Goal: Feedback & Contribution: Leave review/rating

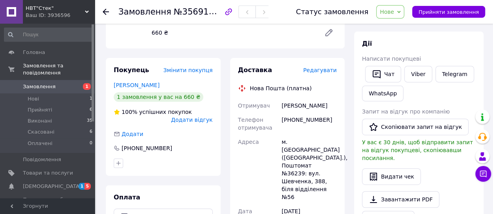
scroll to position [118, 0]
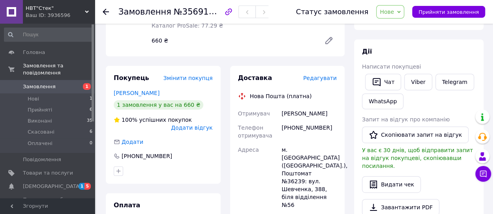
click at [404, 11] on span "Нове" at bounding box center [390, 11] width 28 height 13
click at [400, 26] on li "Прийнято" at bounding box center [394, 28] width 36 height 12
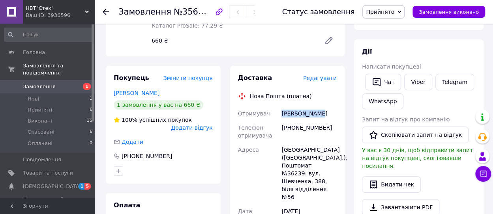
drag, startPoint x: 280, startPoint y: 106, endPoint x: 316, endPoint y: 107, distance: 35.5
click at [316, 107] on div "Кикоть Марія" at bounding box center [309, 113] width 58 height 14
copy div "Кикоть Марія"
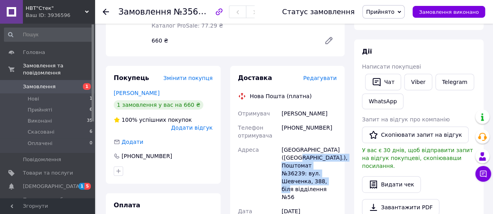
drag, startPoint x: 296, startPoint y: 151, endPoint x: 323, endPoint y: 171, distance: 33.6
click at [323, 171] on div "Львів (Львівська обл.), Поштомат №36239: вул. Шевченка, 388, біля відділення №56" at bounding box center [309, 174] width 58 height 62
copy div "Поштомат №36239: вул. Шевченка, 388, біля відділення №56"
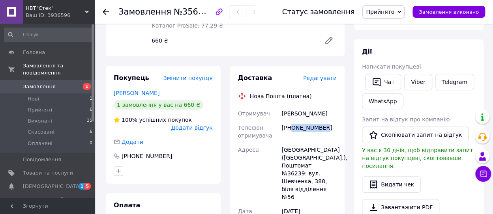
drag, startPoint x: 323, startPoint y: 121, endPoint x: 291, endPoint y: 122, distance: 31.6
click at [291, 122] on div "+380631585173" at bounding box center [309, 132] width 58 height 22
copy div "0631585173"
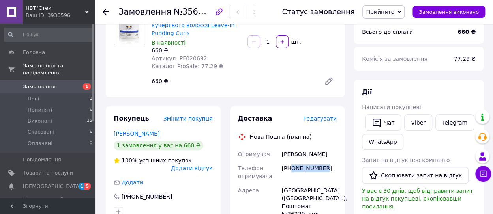
scroll to position [79, 0]
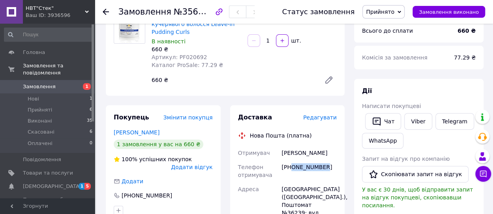
click at [327, 164] on div "+380631585173" at bounding box center [309, 171] width 58 height 22
drag, startPoint x: 324, startPoint y: 159, endPoint x: 282, endPoint y: 159, distance: 42.6
click at [282, 160] on div "+380631585173" at bounding box center [309, 171] width 58 height 22
copy div "+380631585173"
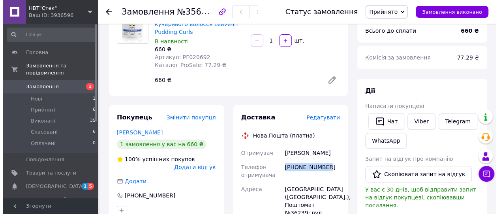
scroll to position [118, 0]
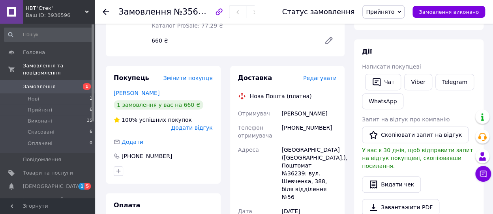
click at [200, 125] on span "Додати відгук" at bounding box center [191, 128] width 41 height 6
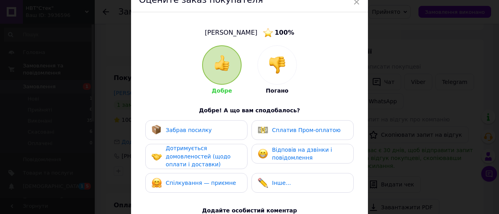
scroll to position [79, 0]
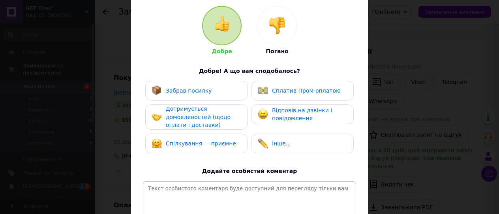
click at [192, 89] on span "Забрав посилку" at bounding box center [189, 91] width 46 height 6
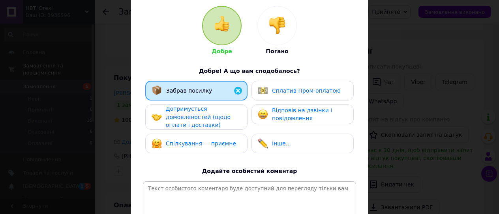
click at [188, 116] on span "Дотримується домовленостей (щодо оплати і доставки)" at bounding box center [198, 117] width 65 height 22
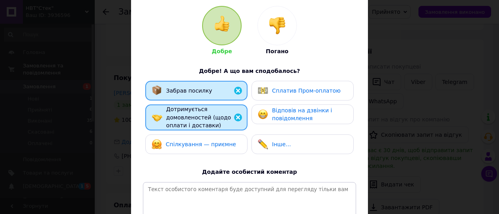
click at [185, 142] on span "Спілкування — приємне" at bounding box center [201, 144] width 70 height 6
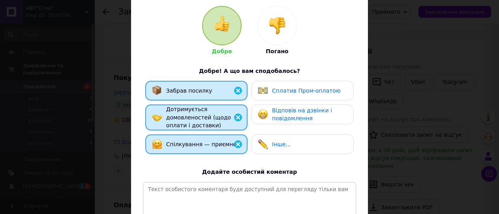
click at [306, 116] on div "Відповів на дзвінки і повідомлення" at bounding box center [309, 114] width 75 height 16
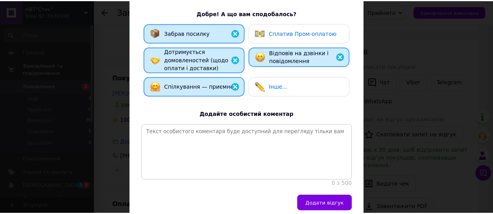
scroll to position [139, 0]
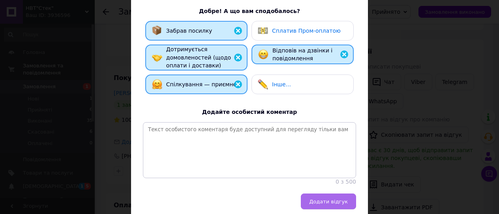
click at [325, 206] on button "Додати відгук" at bounding box center [328, 202] width 55 height 16
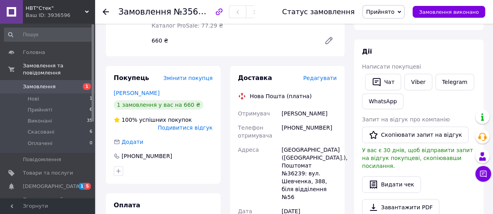
click at [401, 10] on icon at bounding box center [399, 12] width 4 height 4
click at [393, 25] on li "Виконано" at bounding box center [382, 28] width 41 height 12
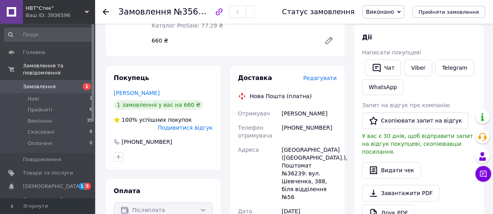
scroll to position [158, 0]
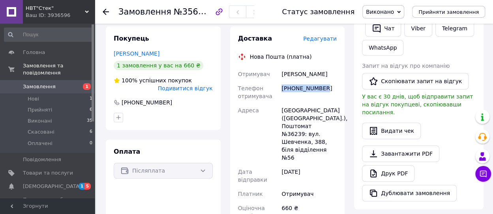
drag, startPoint x: 281, startPoint y: 81, endPoint x: 320, endPoint y: 81, distance: 39.4
click at [320, 81] on div "[PHONE_NUMBER]" at bounding box center [309, 92] width 58 height 22
copy div "[PHONE_NUMBER]"
drag, startPoint x: 280, startPoint y: 65, endPoint x: 315, endPoint y: 65, distance: 35.1
click at [315, 67] on div "[PERSON_NAME]" at bounding box center [309, 74] width 58 height 14
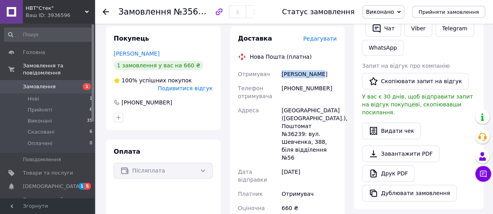
copy div "[PERSON_NAME]"
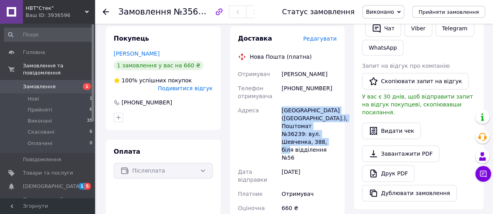
drag, startPoint x: 281, startPoint y: 103, endPoint x: 325, endPoint y: 132, distance: 52.4
click at [325, 132] on div "[GEOGRAPHIC_DATA] ([GEOGRAPHIC_DATA].), Поштомат №36239: вул. Шевченка, 388, бі…" at bounding box center [309, 134] width 58 height 62
copy div "[GEOGRAPHIC_DATA] ([GEOGRAPHIC_DATA].), Поштомат №36239: вул. Шевченка, 388, бі…"
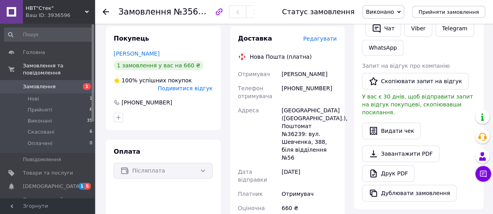
click at [257, 124] on div "Адреса" at bounding box center [258, 134] width 44 height 62
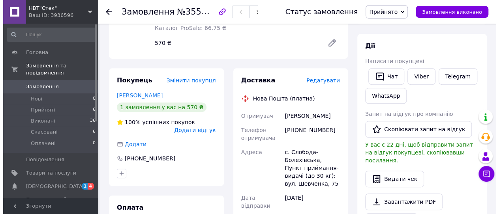
scroll to position [158, 0]
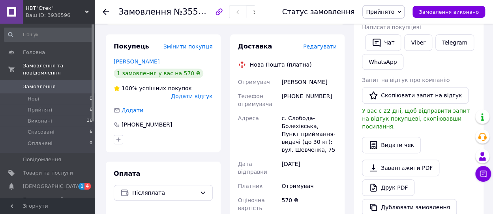
click at [203, 93] on span "Додати відгук" at bounding box center [191, 96] width 41 height 6
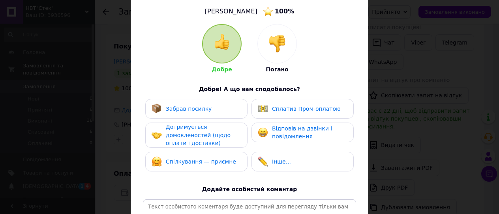
scroll to position [79, 0]
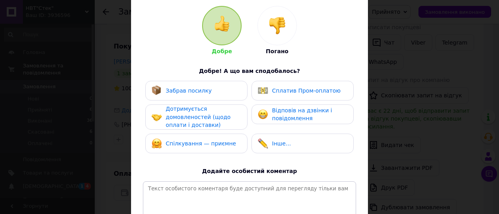
click at [198, 89] on span "Забрав посилку" at bounding box center [189, 91] width 46 height 6
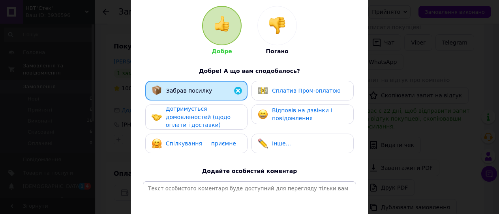
click at [198, 113] on span "Дотримується домовленостей (щодо оплати і доставки)" at bounding box center [198, 117] width 65 height 22
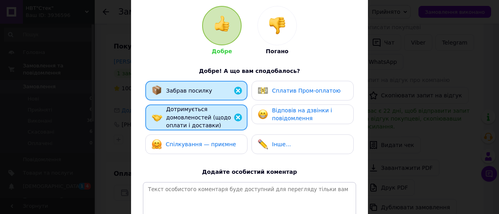
click at [195, 145] on span "Спілкування — приємне" at bounding box center [201, 144] width 70 height 6
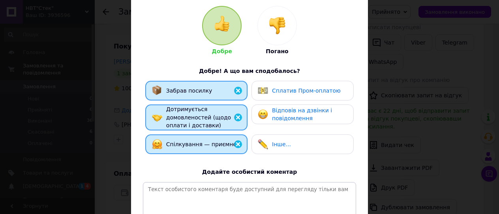
click at [286, 112] on span "Відповів на дзвінки і повідомлення" at bounding box center [302, 114] width 60 height 15
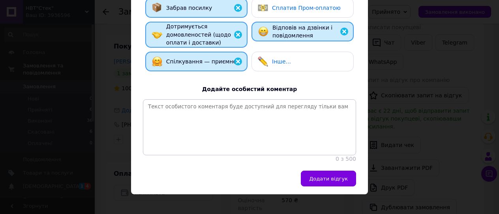
scroll to position [178, 0]
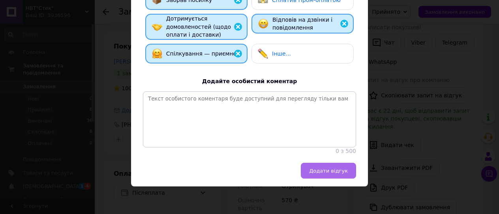
click at [343, 169] on span "Додати відгук" at bounding box center [328, 171] width 39 height 6
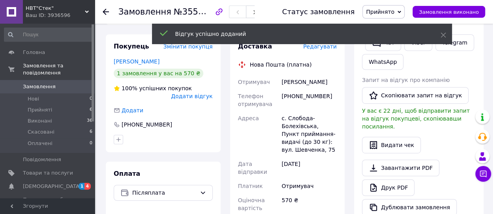
click at [404, 9] on span "Прийнято" at bounding box center [383, 11] width 42 height 13
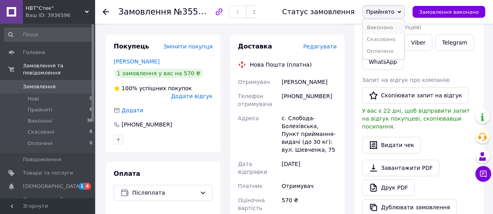
click at [395, 26] on li "Виконано" at bounding box center [382, 28] width 41 height 12
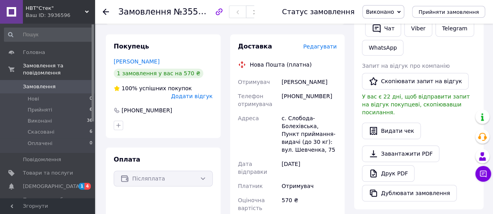
click at [195, 93] on span "Додати відгук" at bounding box center [191, 96] width 41 height 6
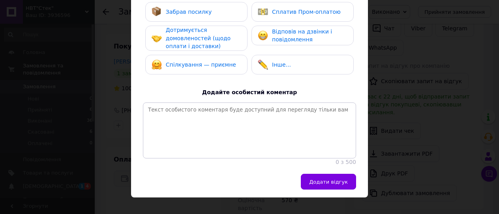
scroll to position [79, 0]
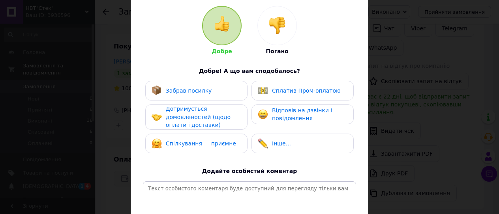
click at [192, 89] on span "Забрав посилку" at bounding box center [189, 91] width 46 height 6
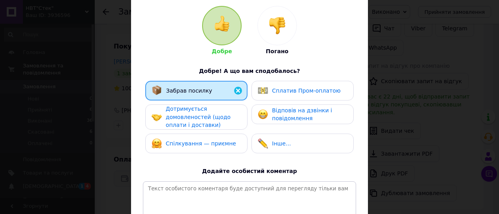
click at [192, 112] on span "Дотримується домовленостей (щодо оплати і доставки)" at bounding box center [198, 117] width 65 height 22
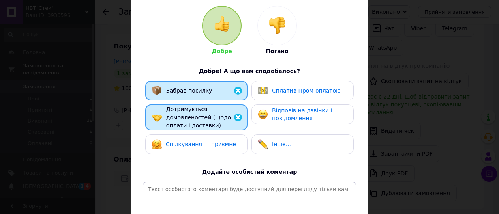
click at [193, 144] on span "Спілкування — приємне" at bounding box center [201, 144] width 70 height 6
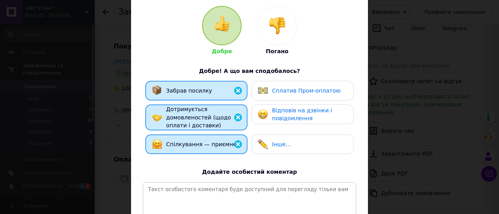
click at [289, 115] on span "Відповів на дзвінки і повідомлення" at bounding box center [302, 114] width 60 height 15
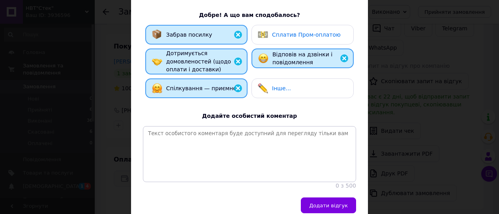
scroll to position [178, 0]
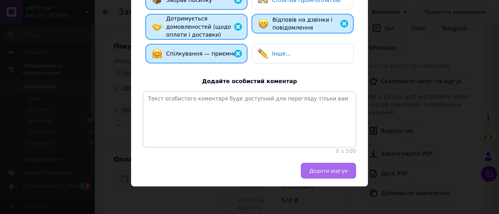
click at [335, 168] on span "Додати відгук" at bounding box center [328, 171] width 39 height 6
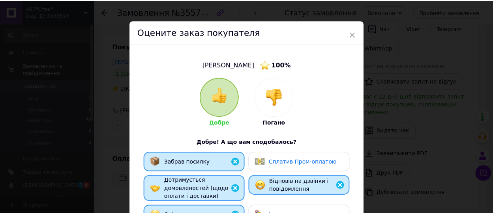
scroll to position [0, 0]
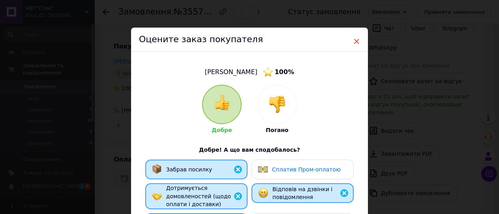
click at [355, 40] on span "×" at bounding box center [356, 41] width 7 height 13
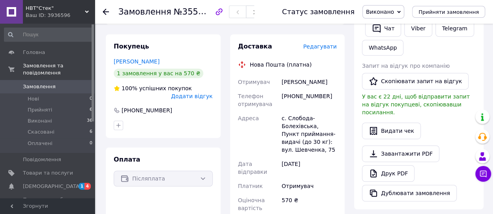
scroll to position [118, 0]
